Goal: Task Accomplishment & Management: Use online tool/utility

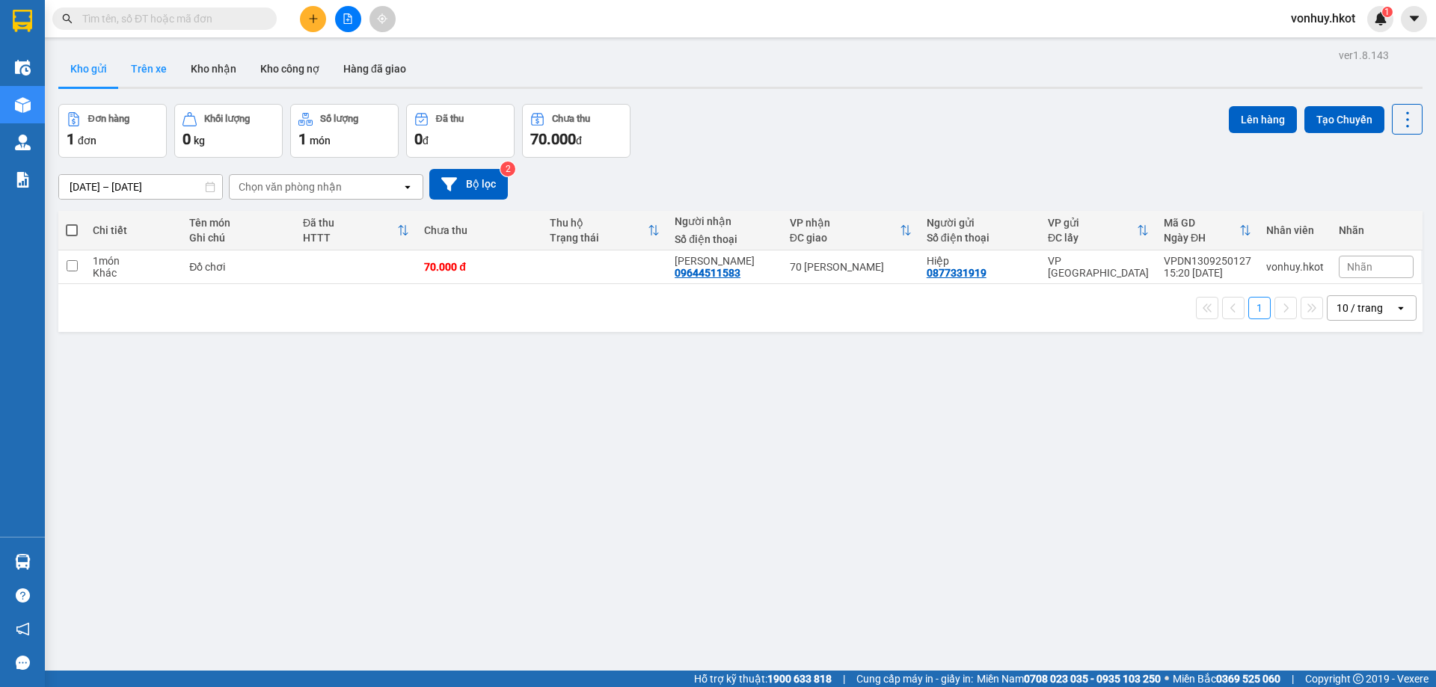
click at [156, 65] on button "Trên xe" at bounding box center [149, 69] width 60 height 36
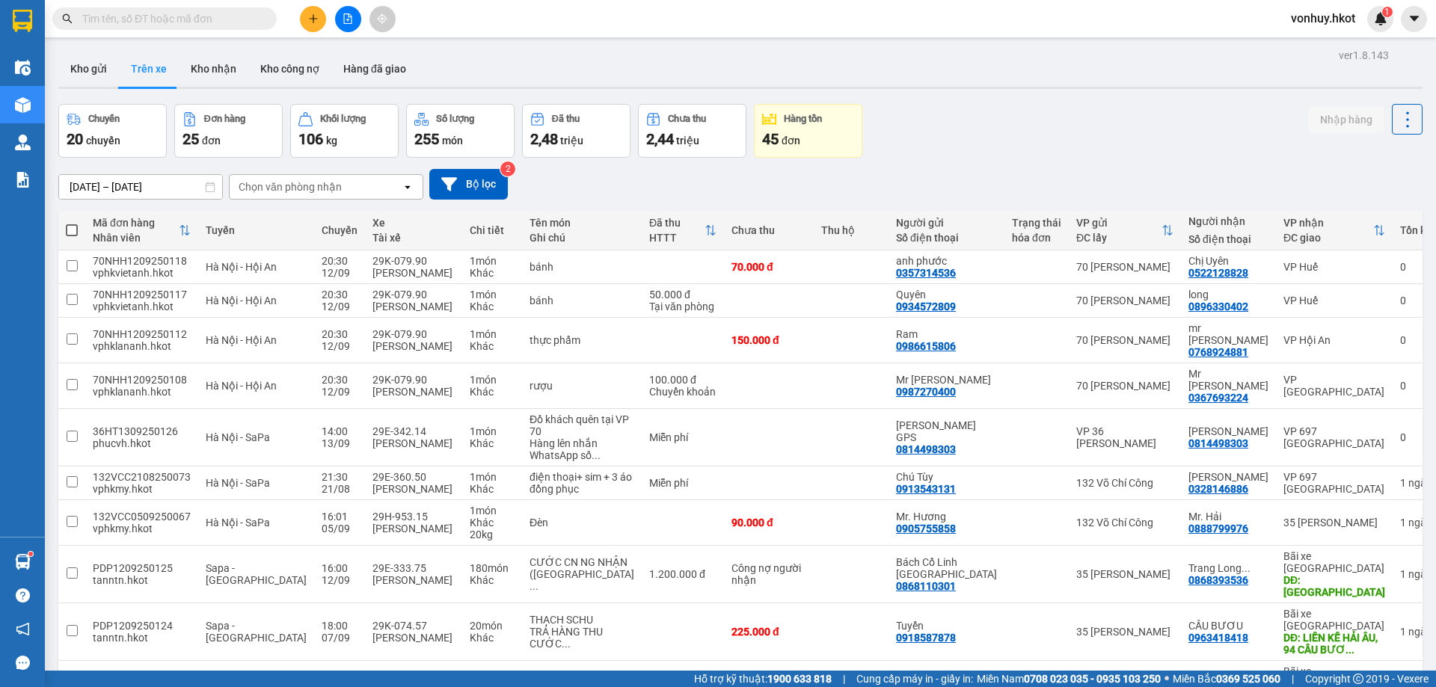
click at [516, 69] on div "Kho gửi Trên xe Kho nhận Kho công nợ Hàng đã giao" at bounding box center [740, 71] width 1364 height 40
click at [94, 65] on button "Kho gửi" at bounding box center [88, 69] width 61 height 36
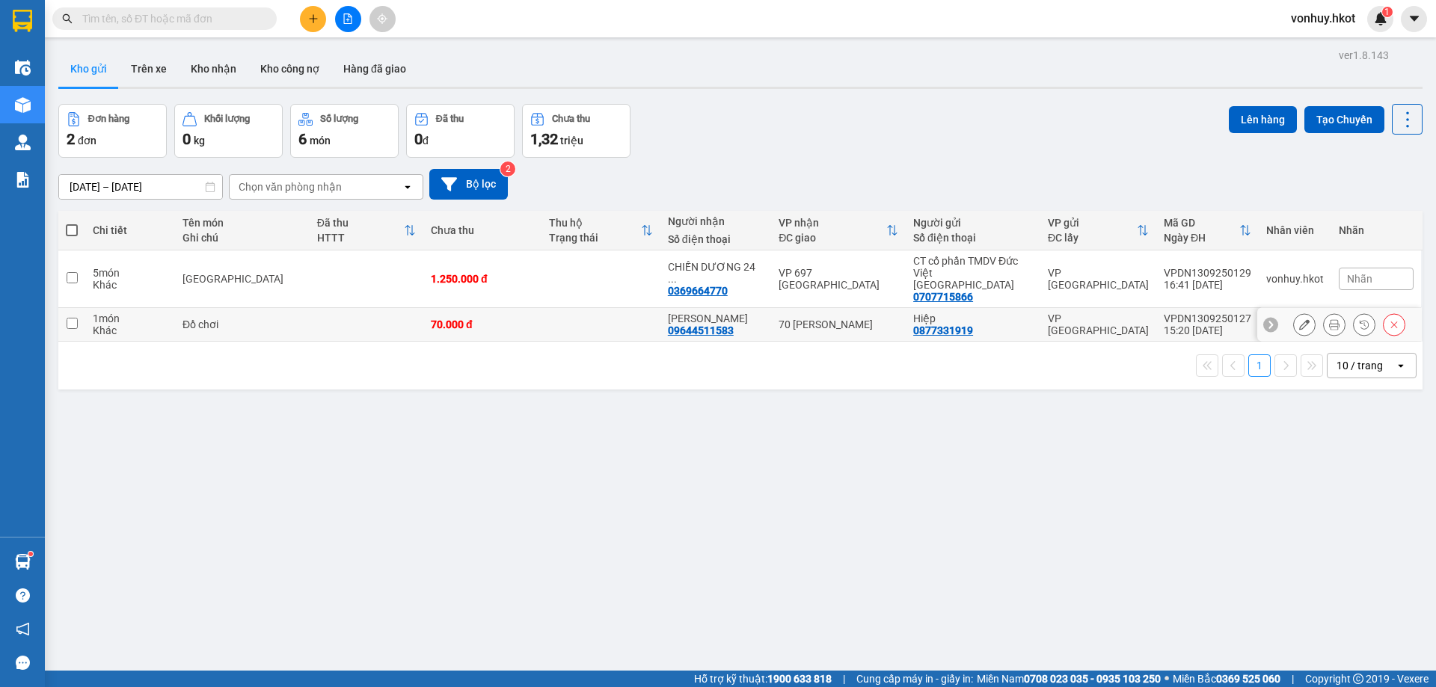
click at [189, 290] on td "[GEOGRAPHIC_DATA]" at bounding box center [242, 280] width 135 height 58
checkbox input "true"
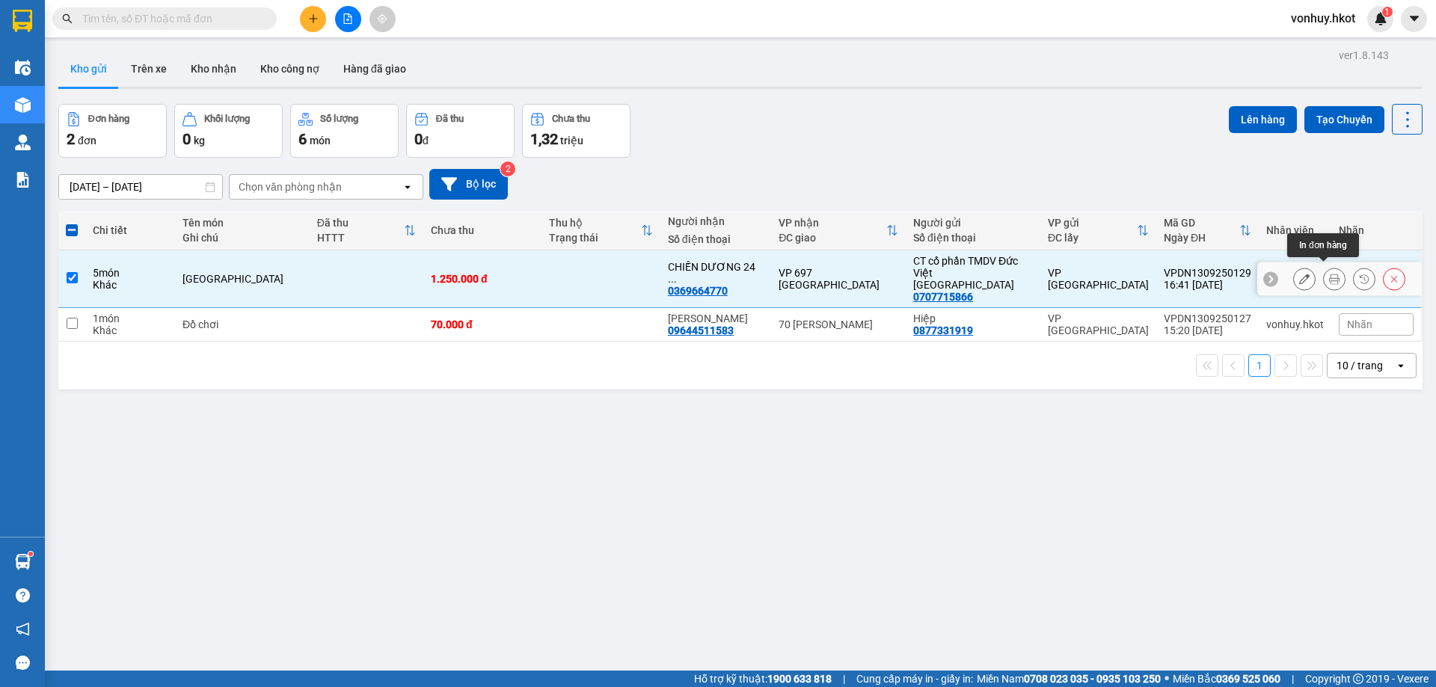
click at [1328, 272] on button at bounding box center [1334, 279] width 21 height 26
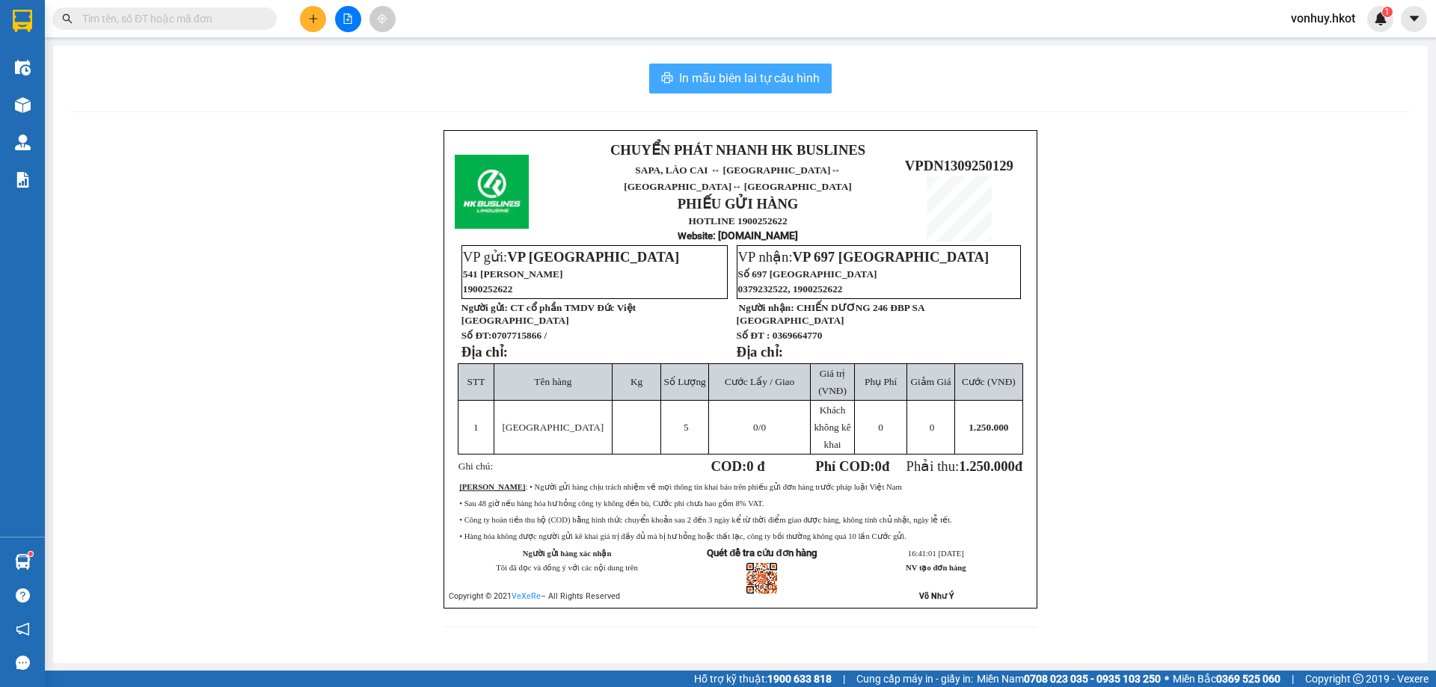
click at [735, 72] on span "In mẫu biên lai tự cấu hình" at bounding box center [749, 78] width 141 height 19
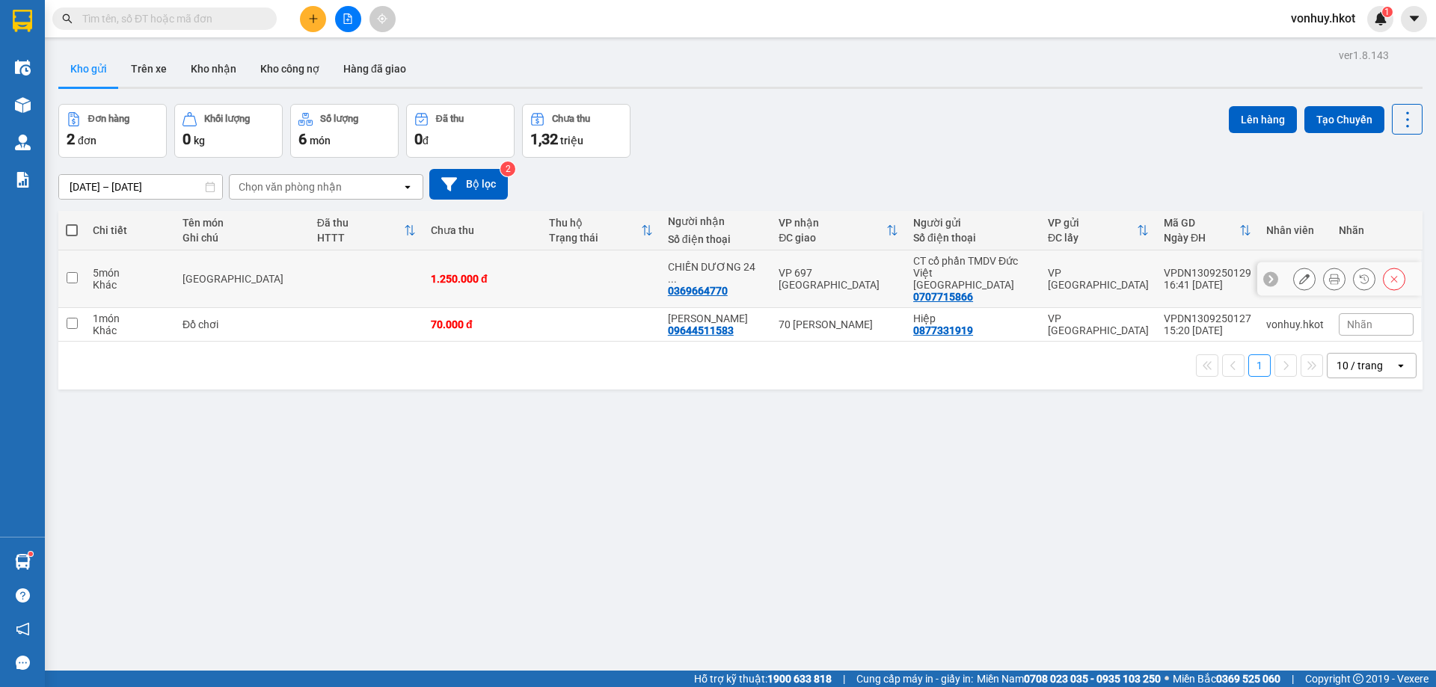
click at [383, 267] on td at bounding box center [367, 280] width 114 height 58
checkbox input "true"
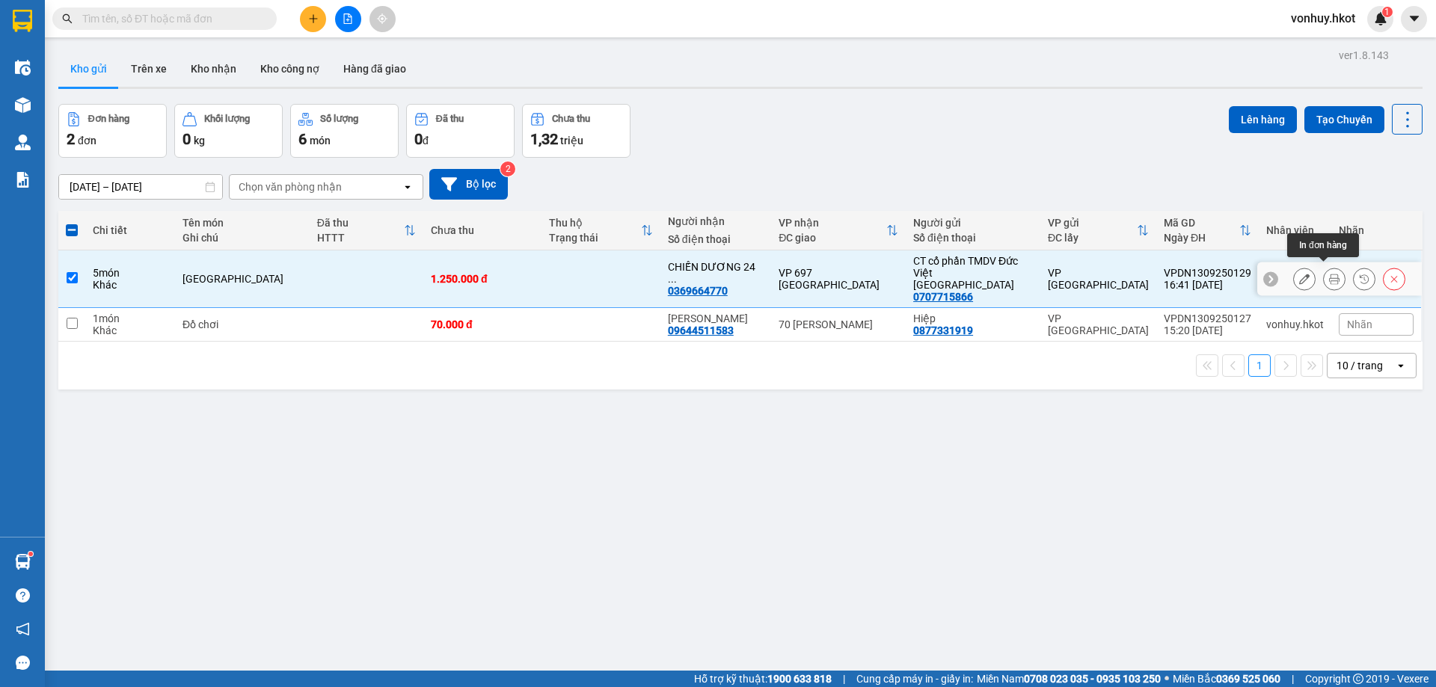
click at [1328, 268] on button at bounding box center [1334, 279] width 21 height 26
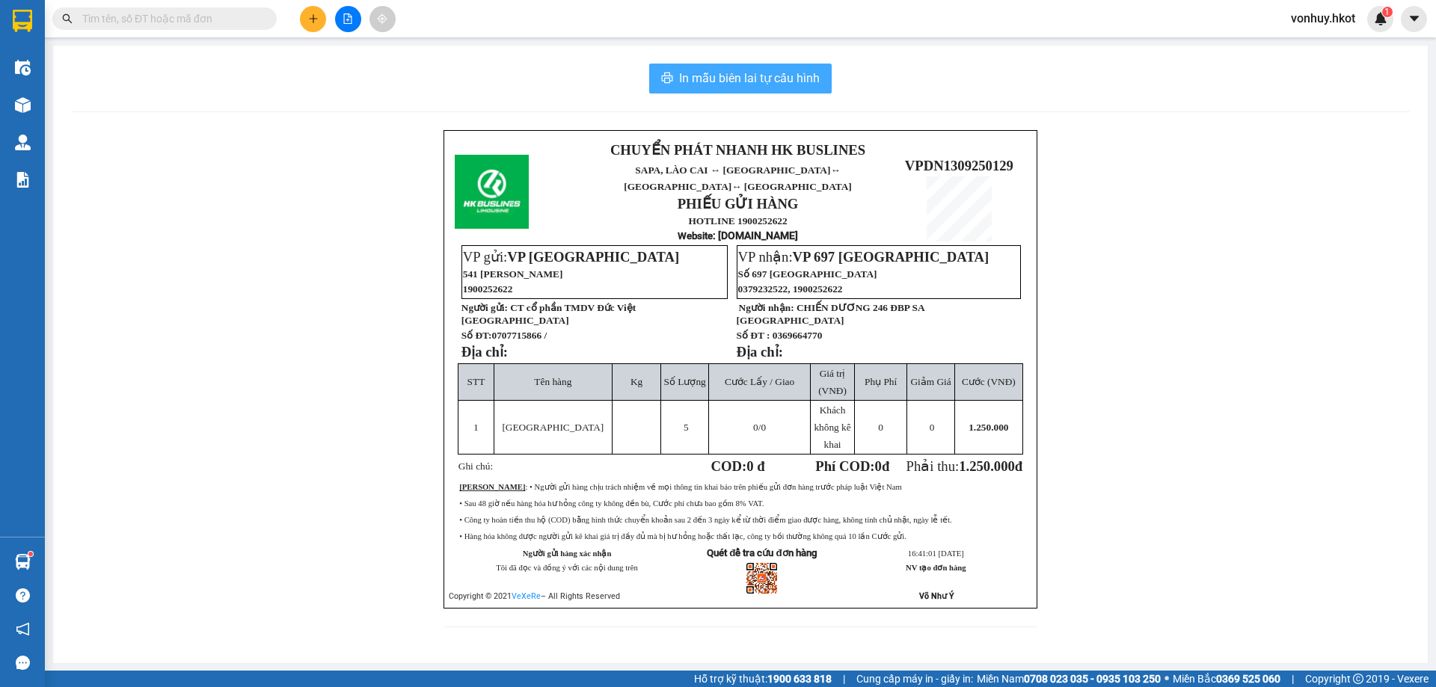
click at [777, 76] on span "In mẫu biên lai tự cấu hình" at bounding box center [749, 78] width 141 height 19
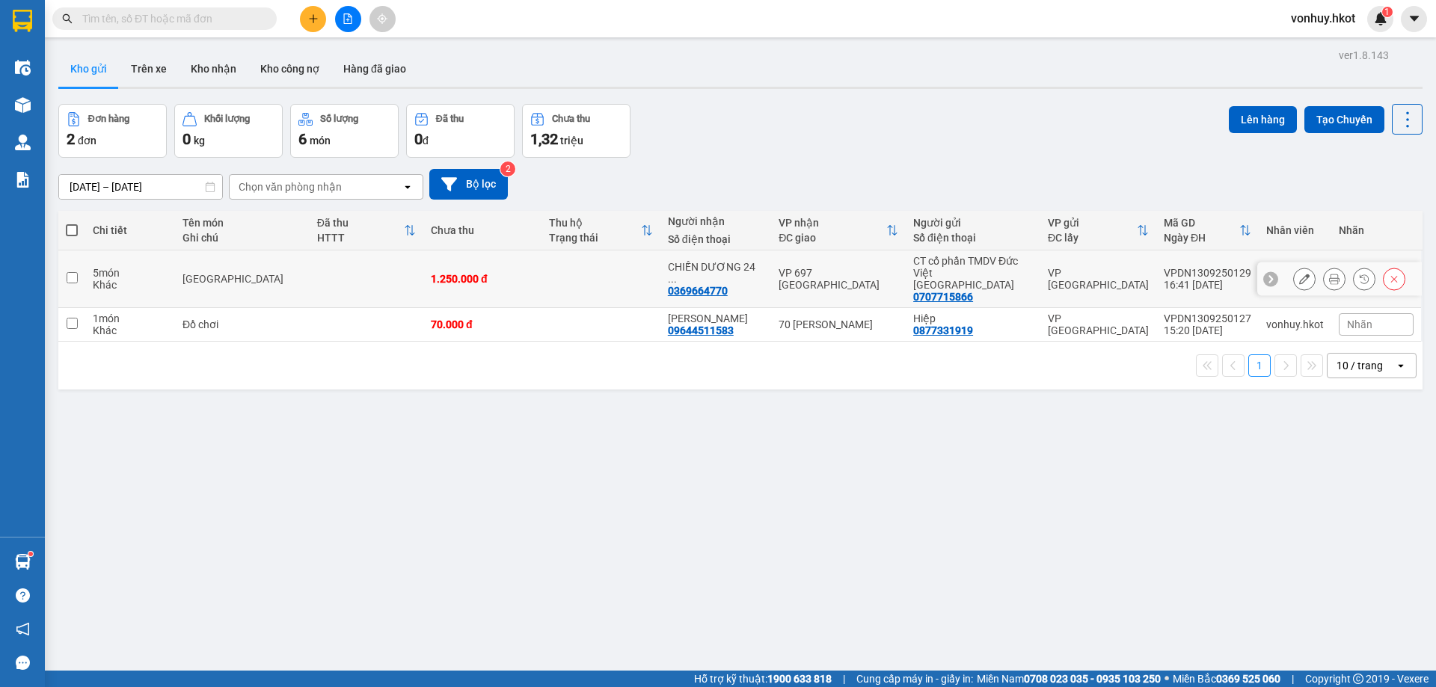
click at [294, 269] on td "[GEOGRAPHIC_DATA]" at bounding box center [242, 280] width 135 height 58
checkbox input "true"
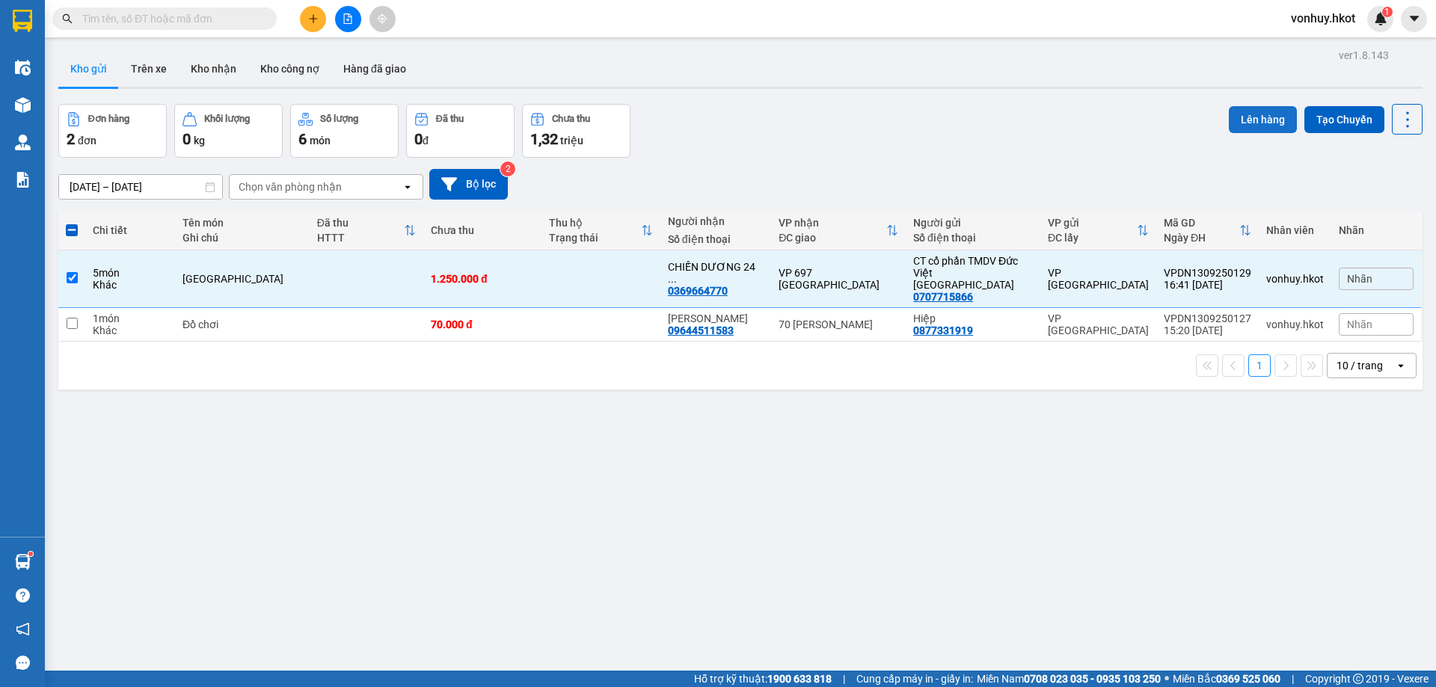
click at [1253, 119] on button "Lên hàng" at bounding box center [1263, 119] width 68 height 27
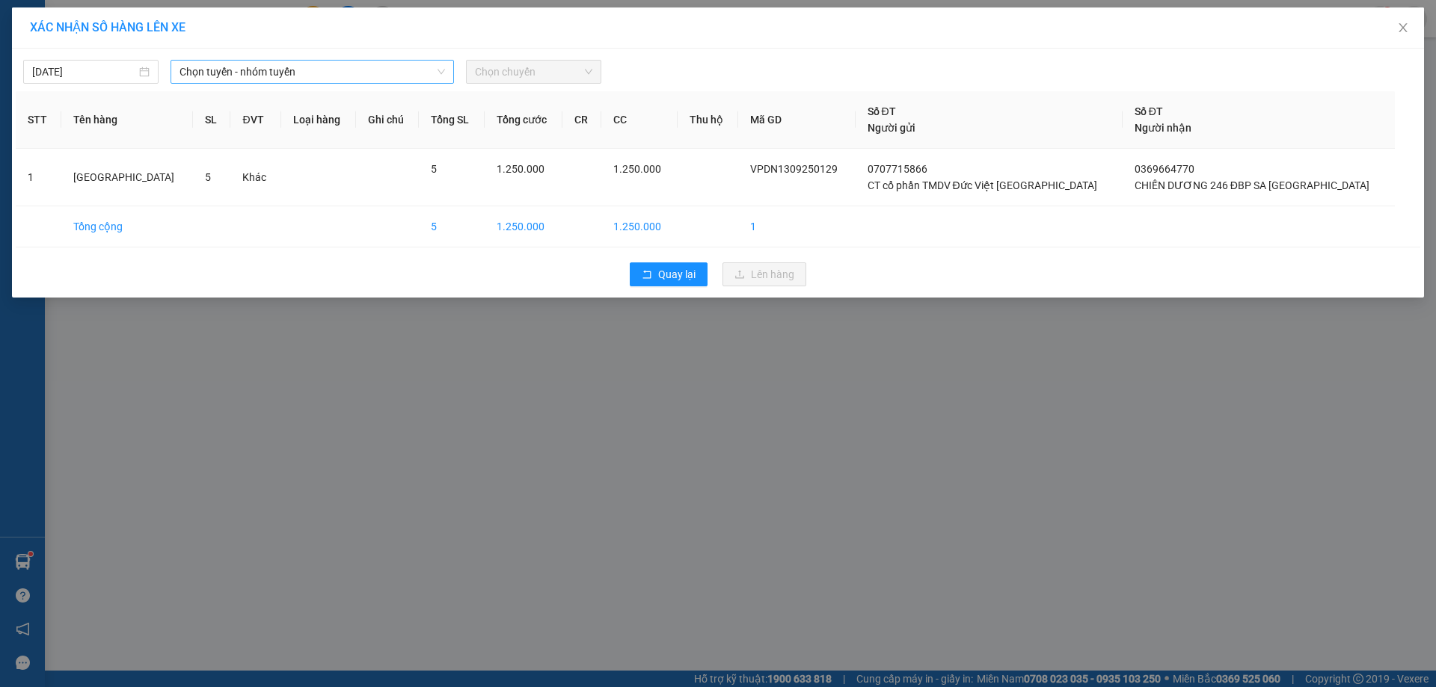
click at [313, 78] on span "Chọn tuyến - nhóm tuyến" at bounding box center [313, 72] width 266 height 22
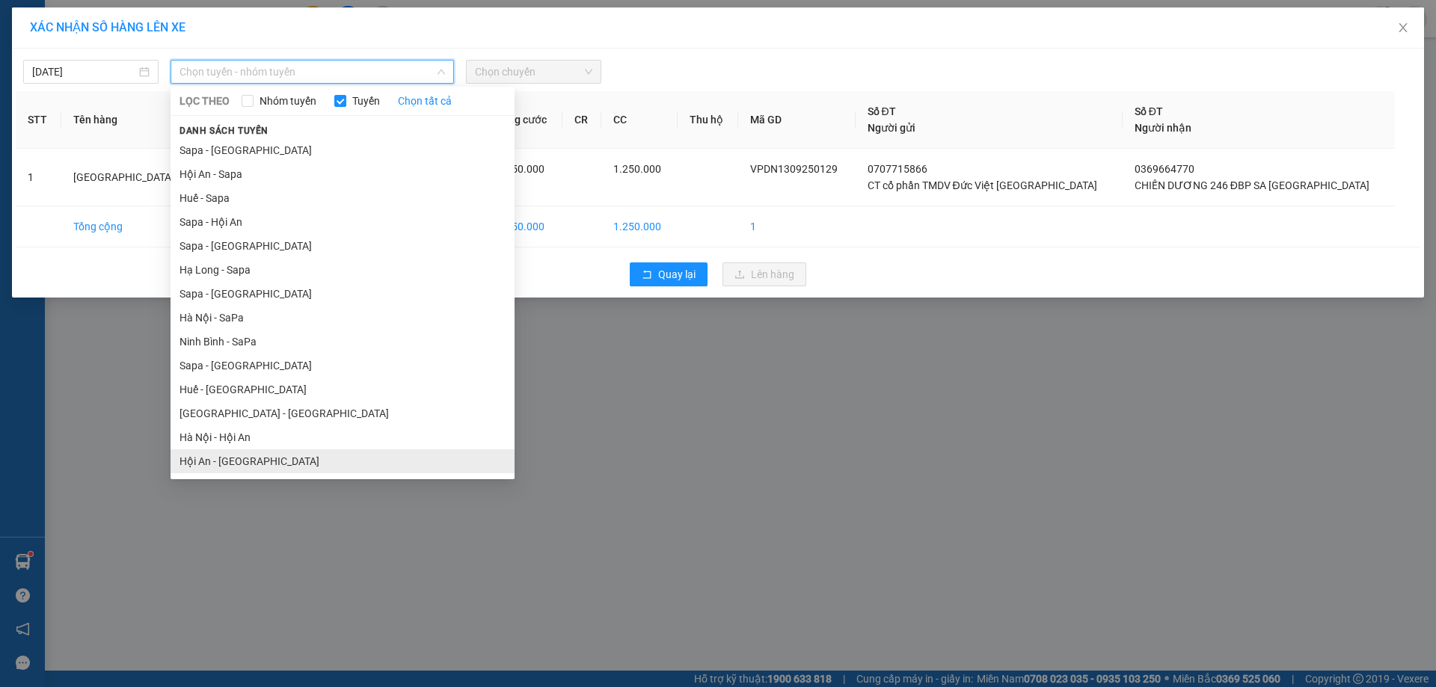
click at [221, 459] on li "Hội An - [GEOGRAPHIC_DATA]" at bounding box center [343, 462] width 344 height 24
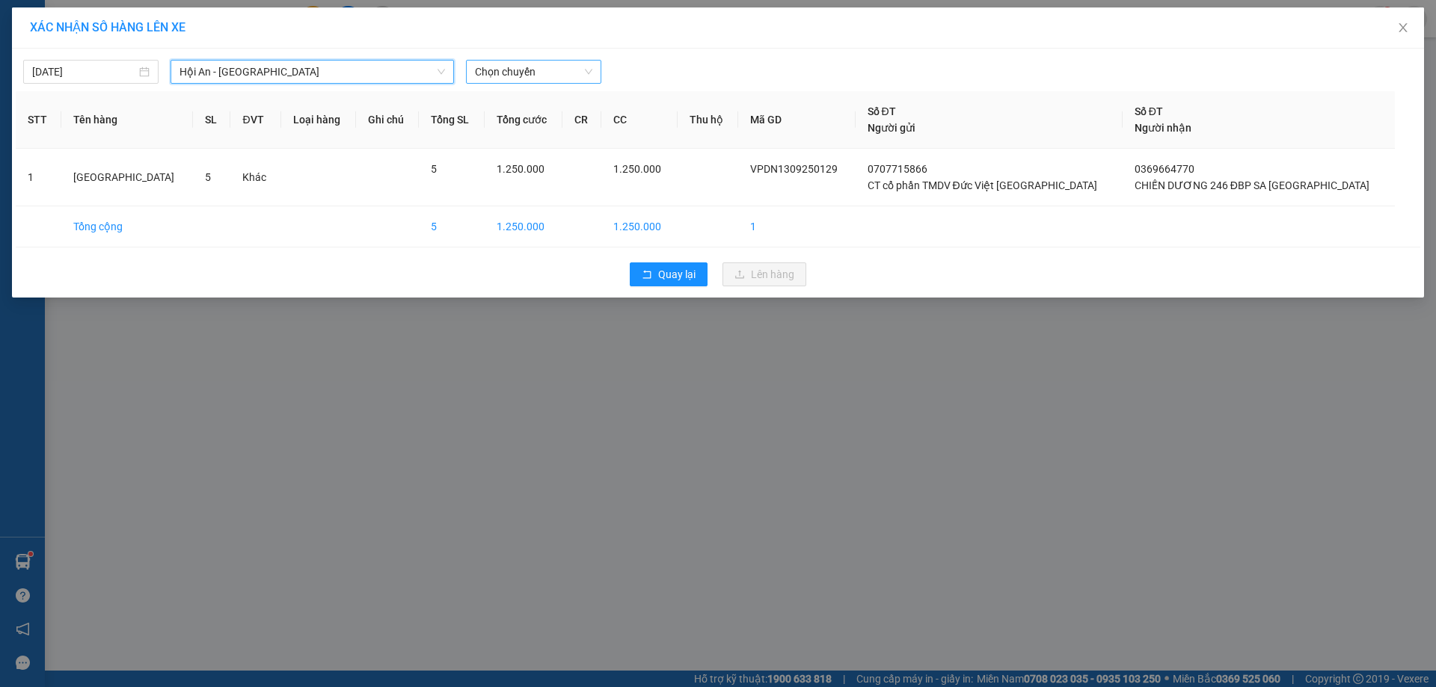
click at [491, 73] on span "Chọn chuyến" at bounding box center [533, 72] width 117 height 22
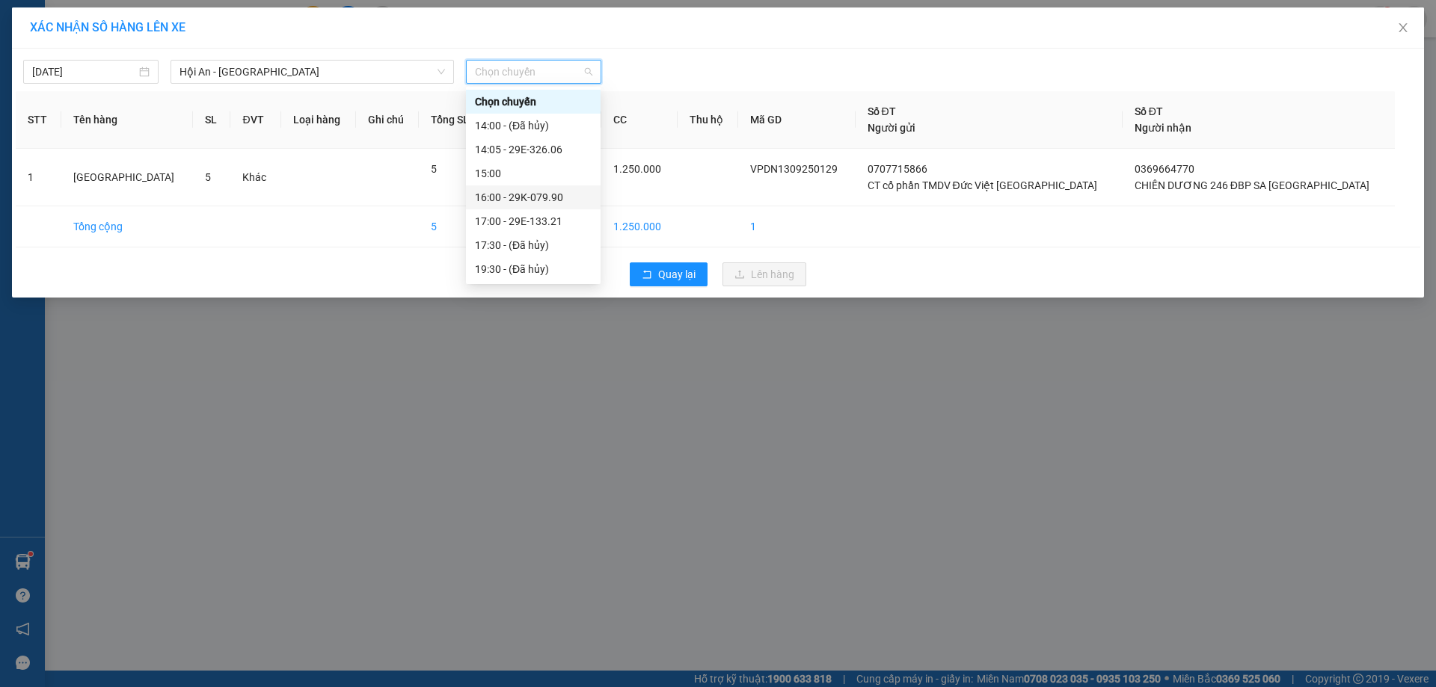
click at [531, 193] on div "16:00 - 29K-079.90" at bounding box center [533, 197] width 117 height 16
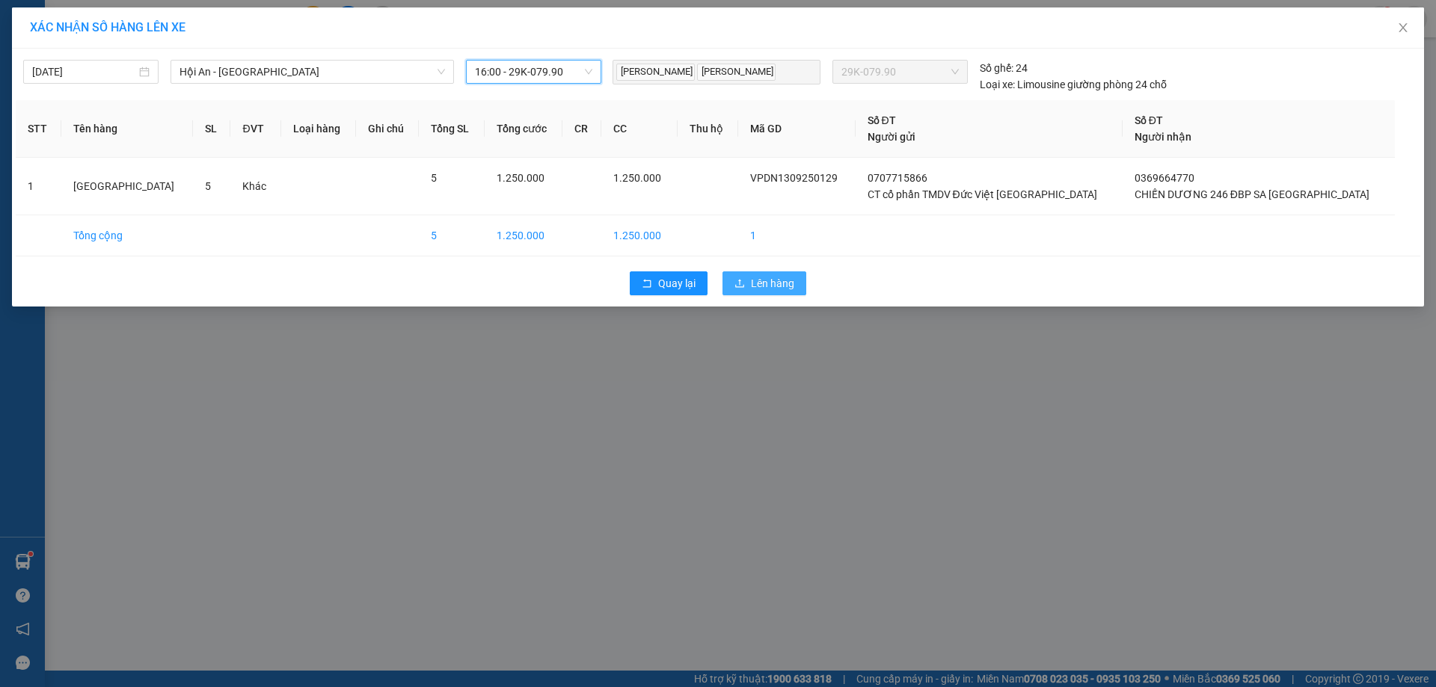
click at [756, 291] on span "Lên hàng" at bounding box center [772, 283] width 43 height 16
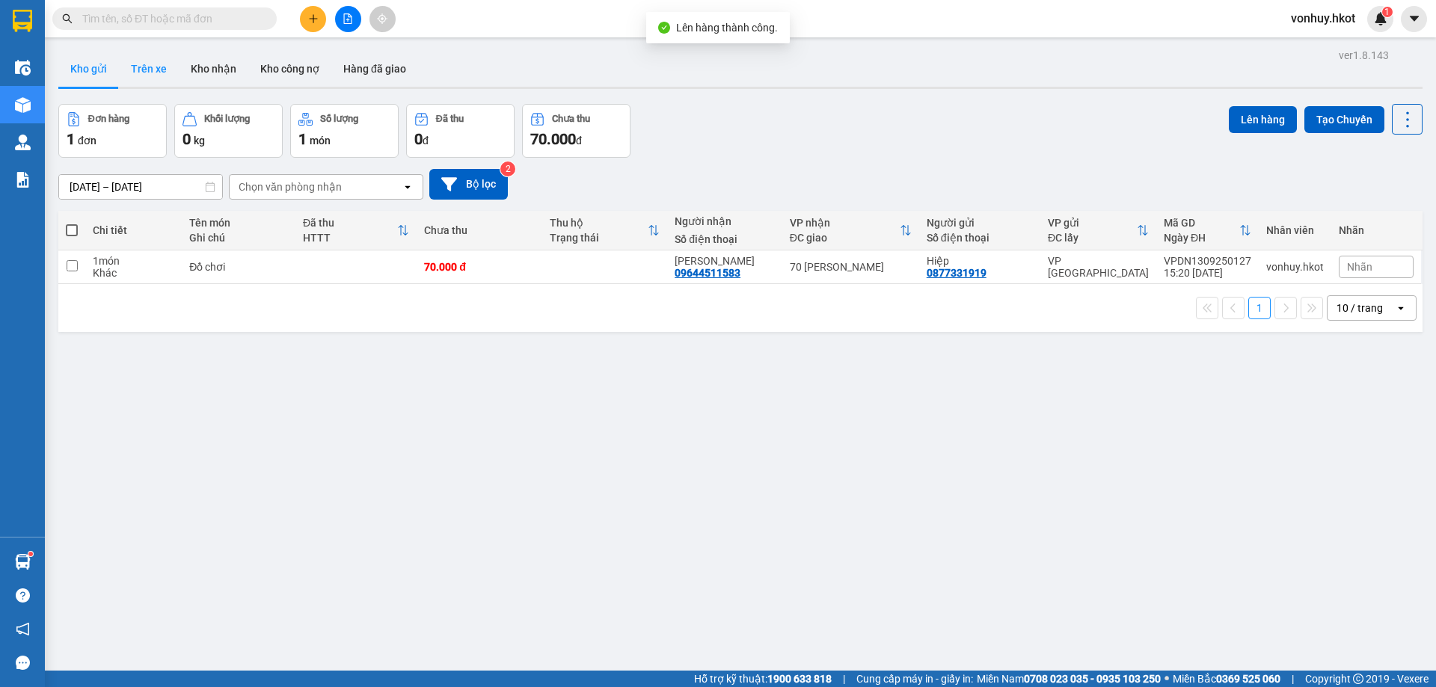
click at [162, 63] on button "Trên xe" at bounding box center [149, 69] width 60 height 36
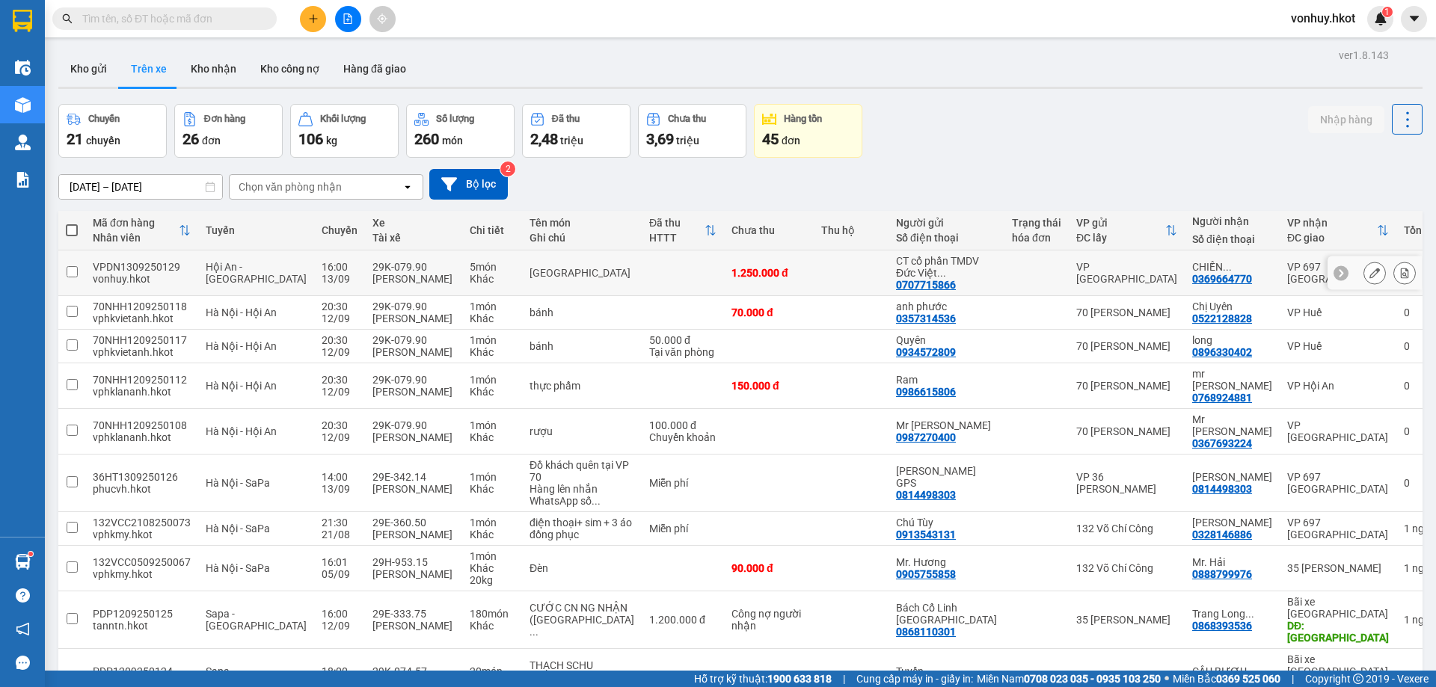
click at [268, 275] on div "Hội An - [GEOGRAPHIC_DATA]" at bounding box center [256, 273] width 101 height 24
checkbox input "true"
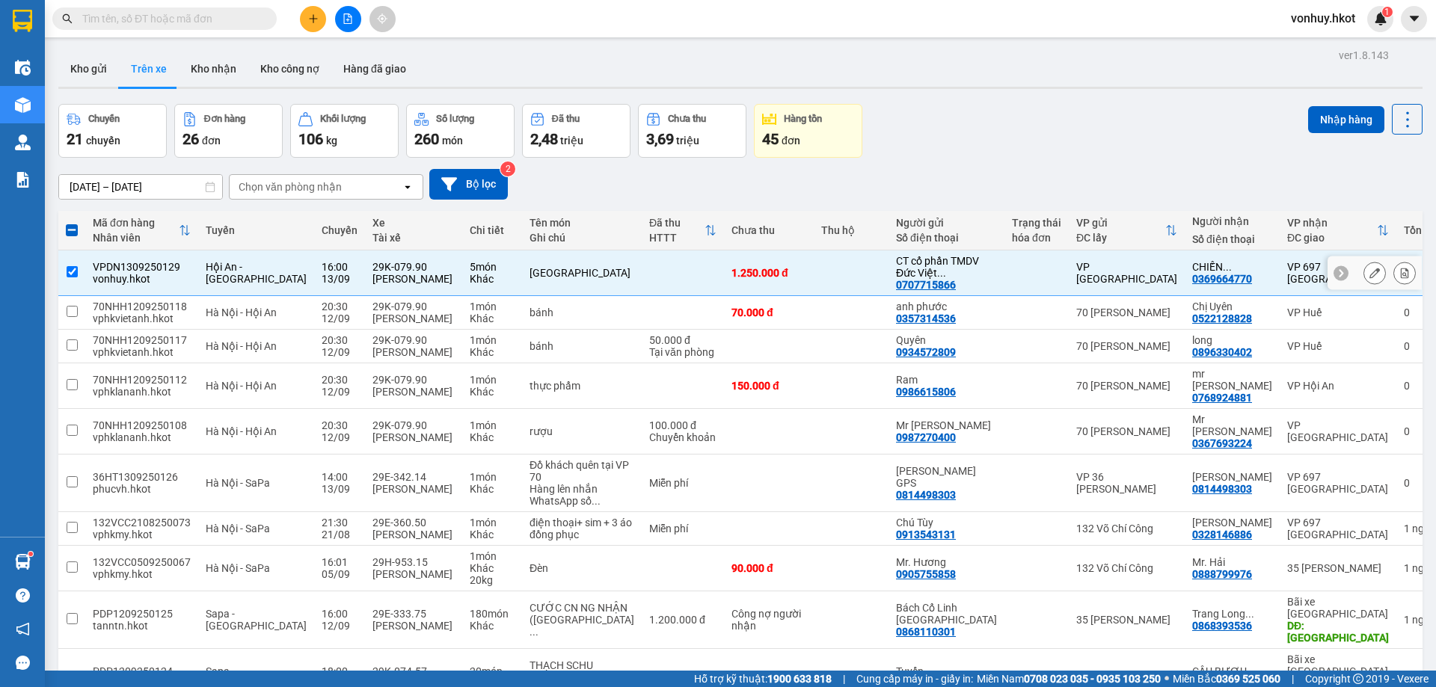
click at [1394, 281] on button at bounding box center [1404, 273] width 21 height 26
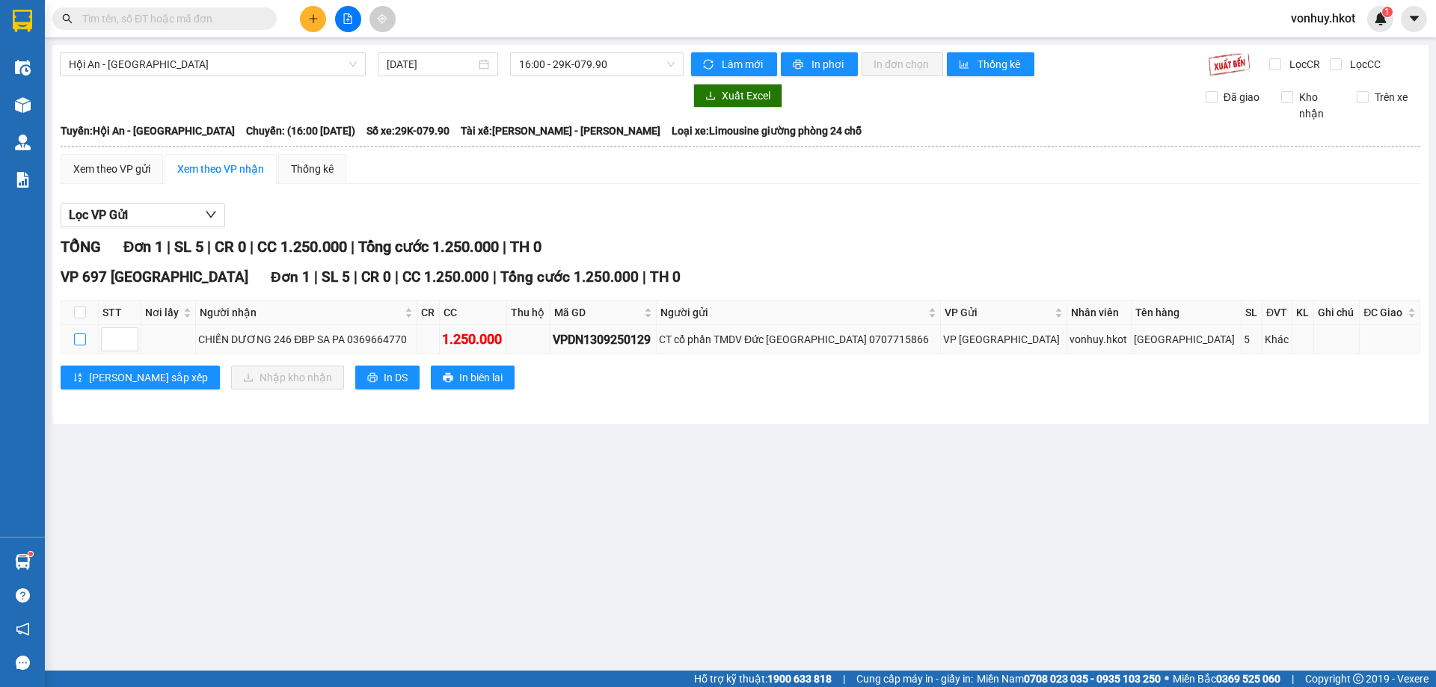
click at [85, 342] on input "checkbox" at bounding box center [80, 340] width 12 height 12
checkbox input "true"
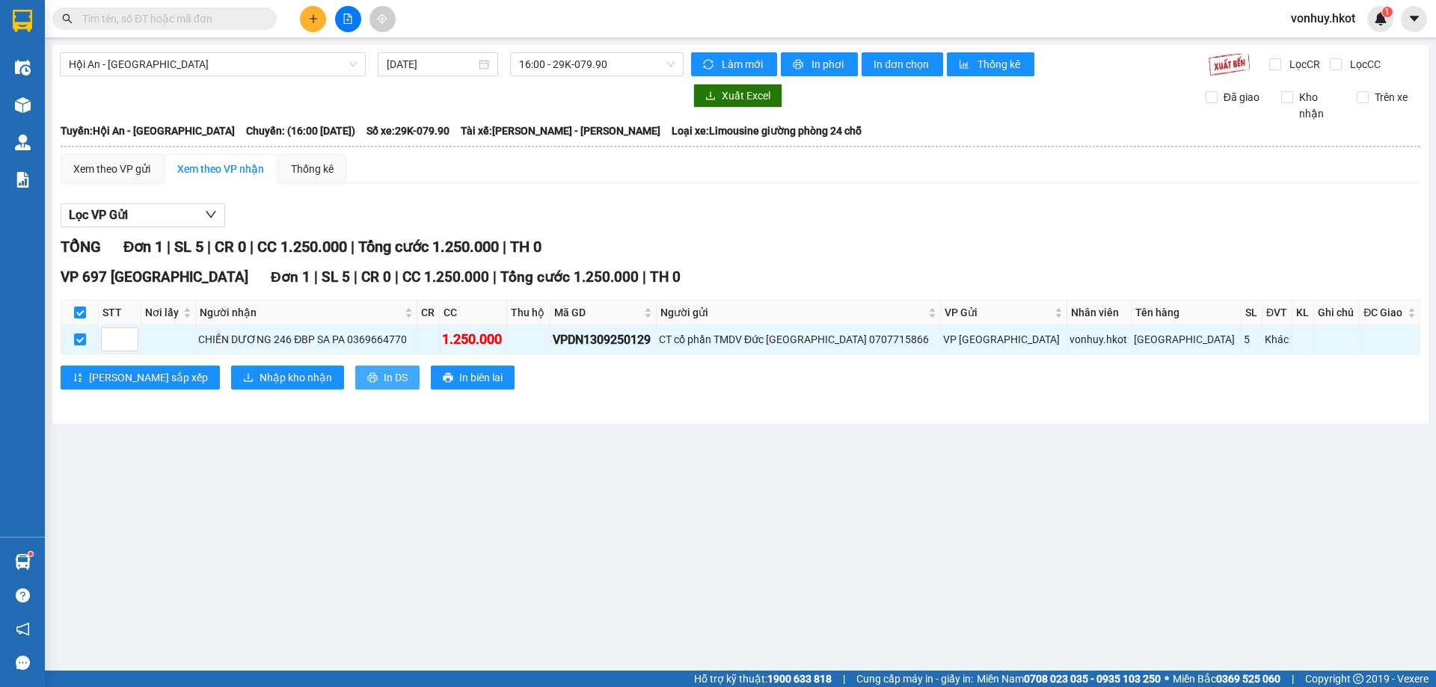
click at [384, 378] on span "In DS" at bounding box center [396, 378] width 24 height 16
